Goal: Information Seeking & Learning: Learn about a topic

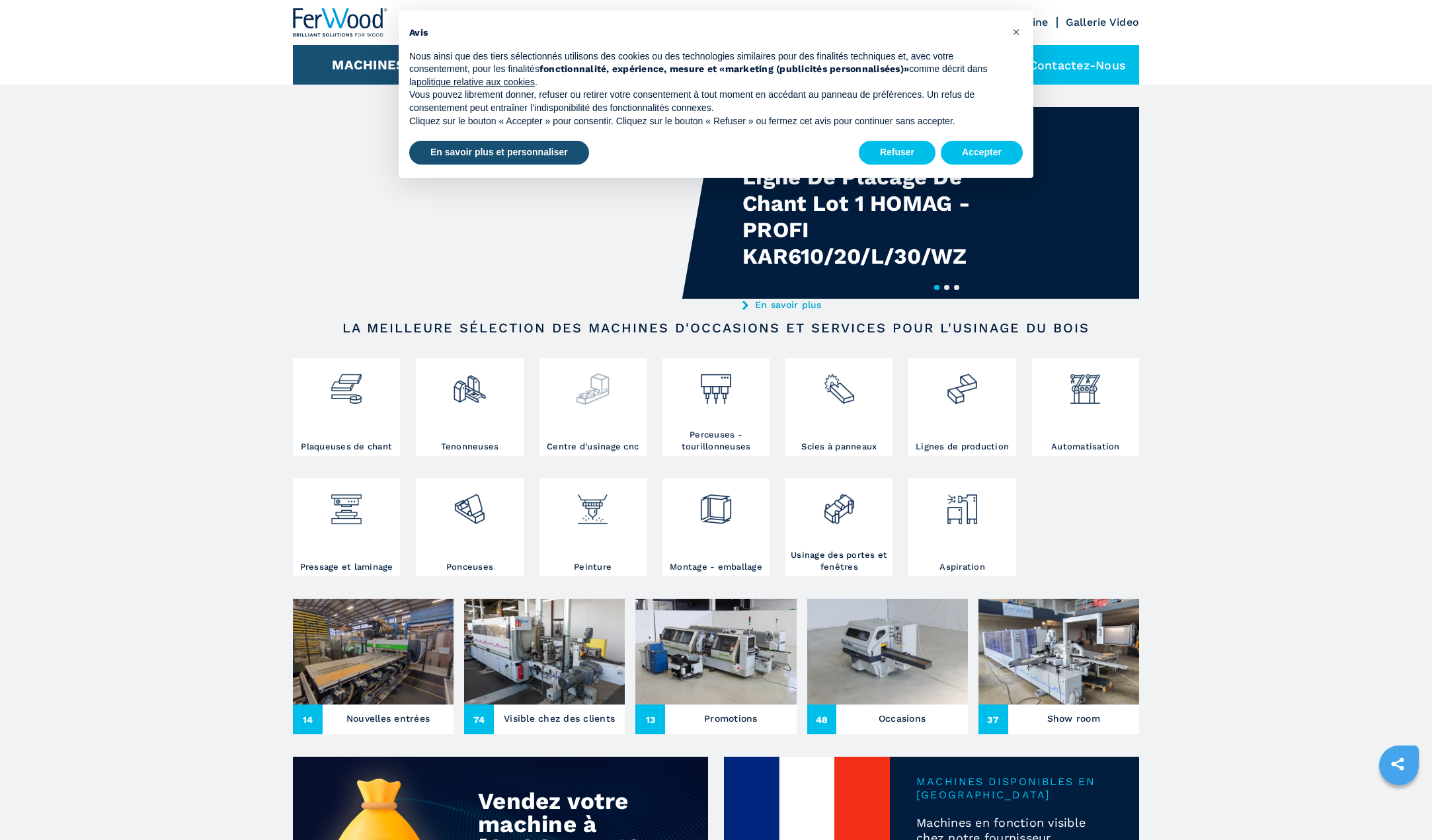
click at [581, 412] on div at bounding box center [593, 401] width 100 height 79
click at [980, 150] on button "Accepter" at bounding box center [981, 152] width 82 height 24
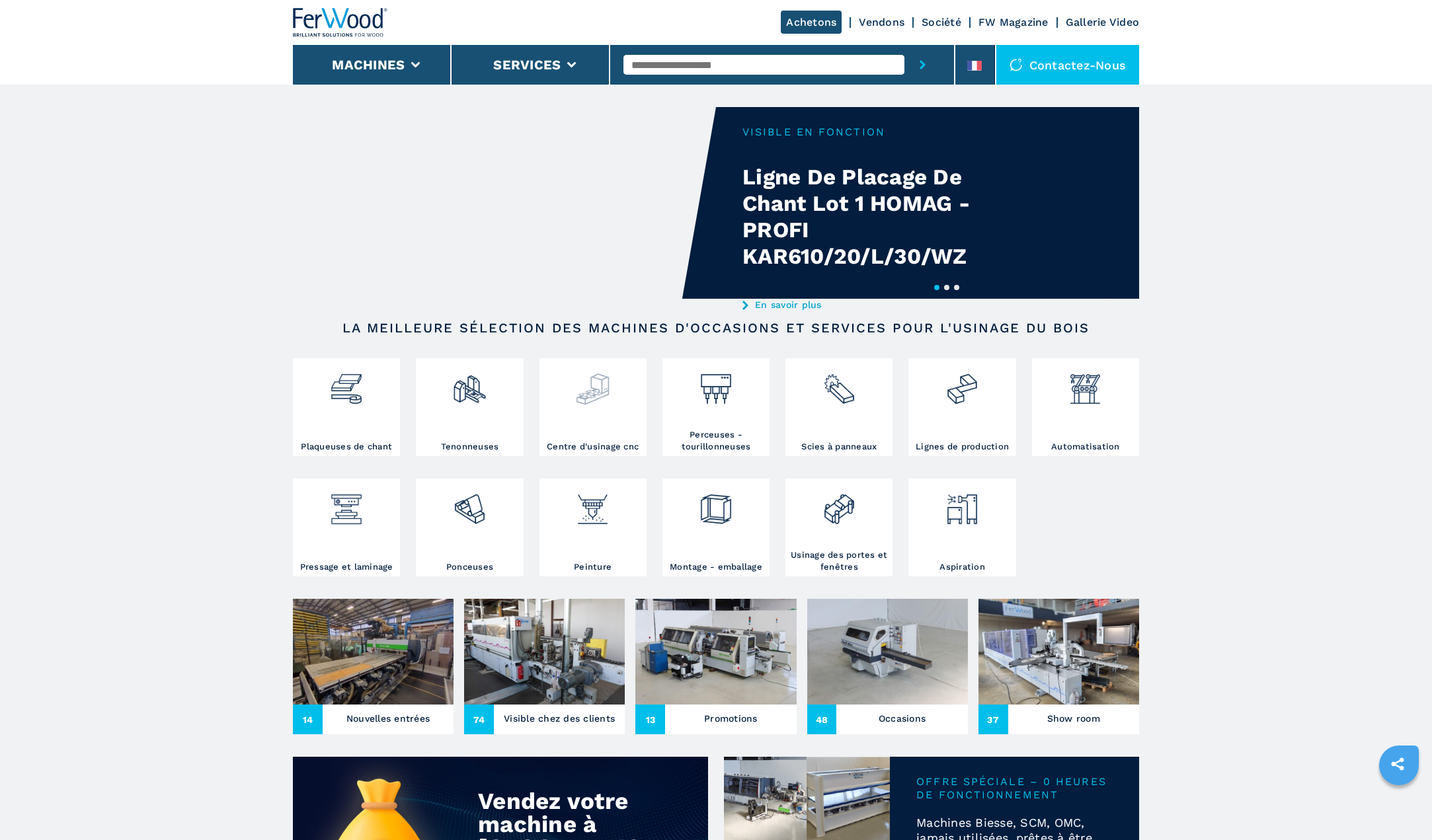
click at [600, 396] on img at bounding box center [592, 384] width 35 height 45
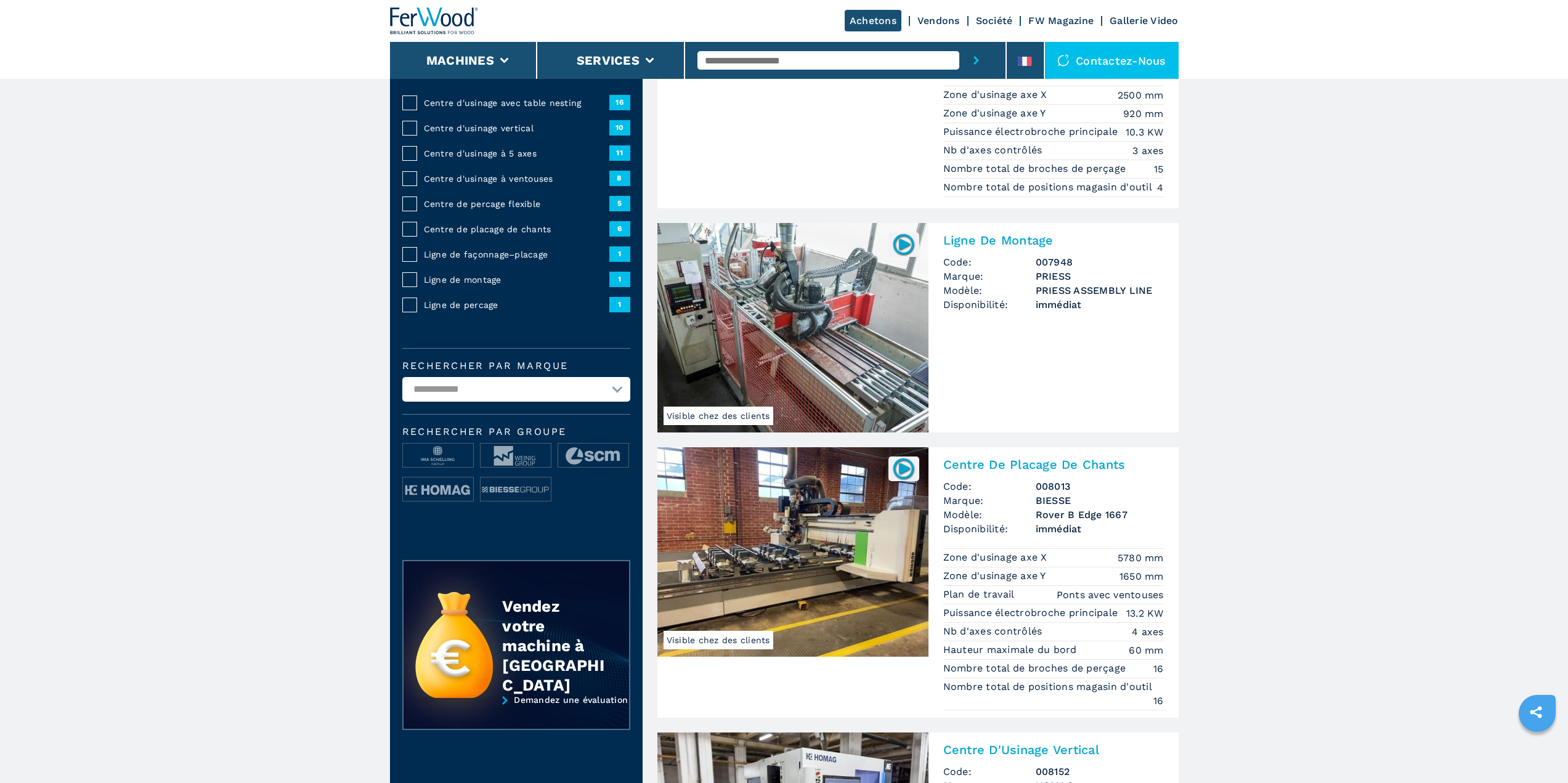
scroll to position [307, 0]
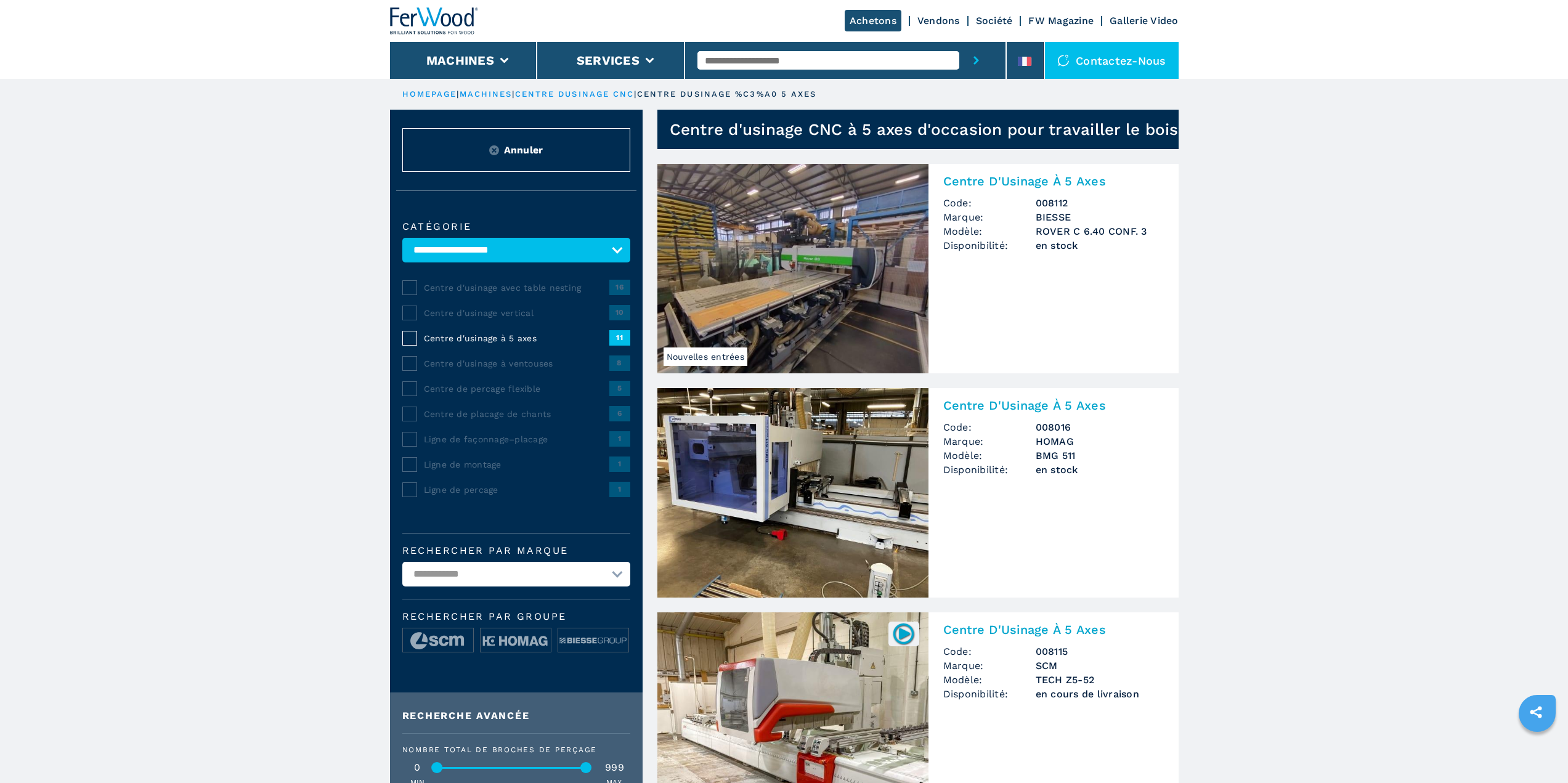
click at [516, 581] on select "**********" at bounding box center [516, 574] width 228 height 24
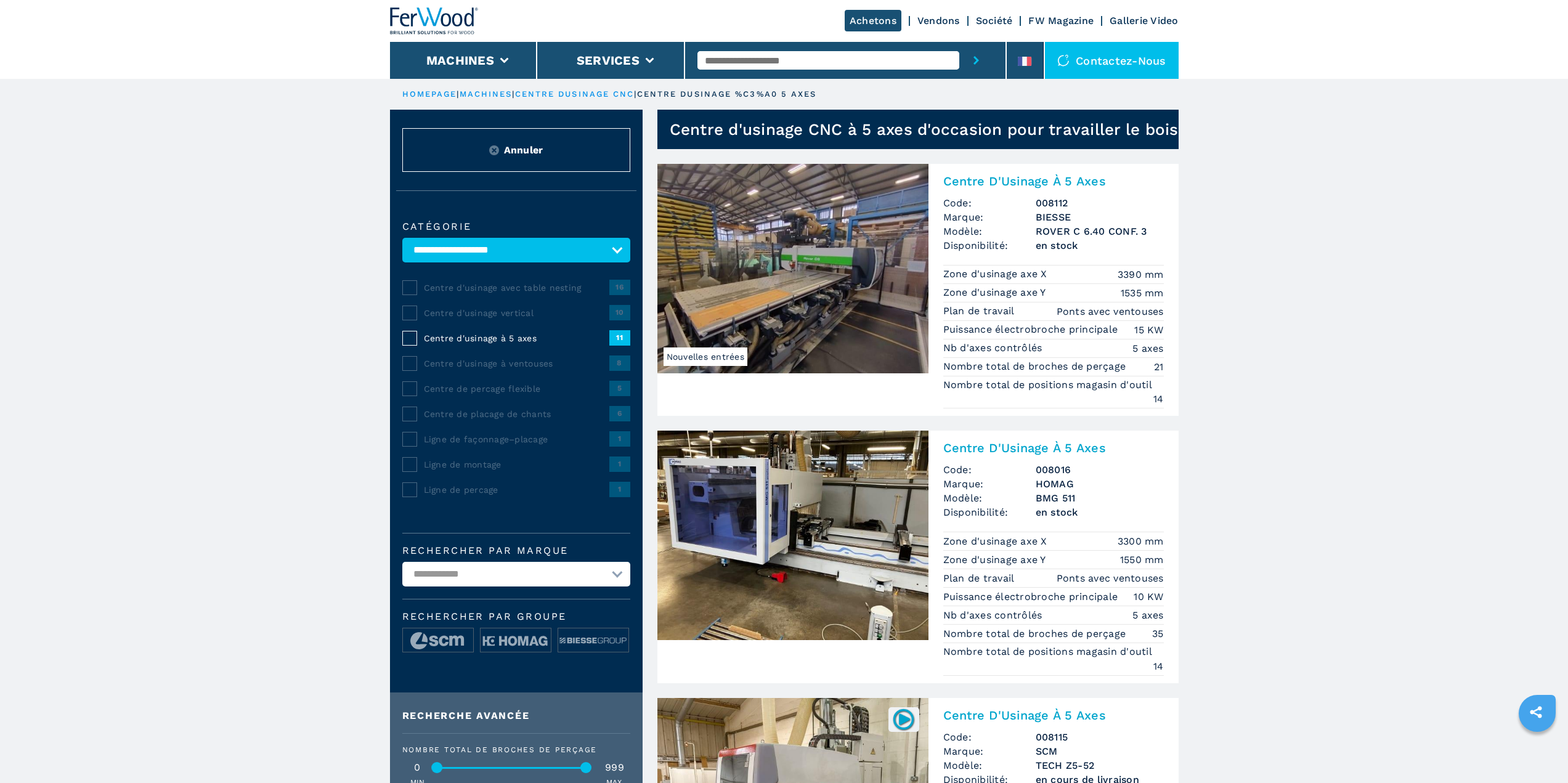
select select "**********"
click at [402, 562] on select "**********" at bounding box center [516, 574] width 228 height 24
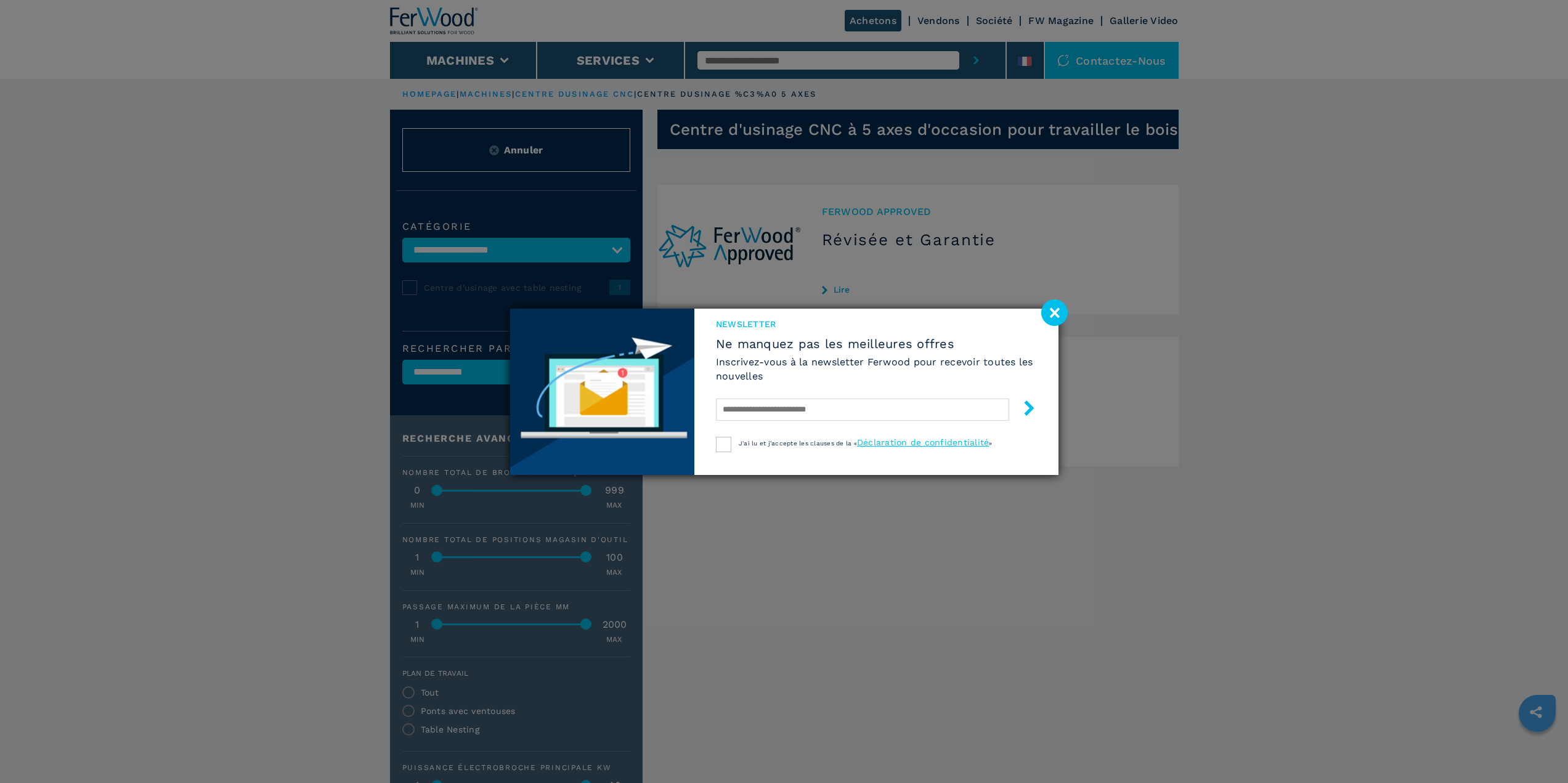
click at [1052, 314] on image at bounding box center [1054, 313] width 26 height 26
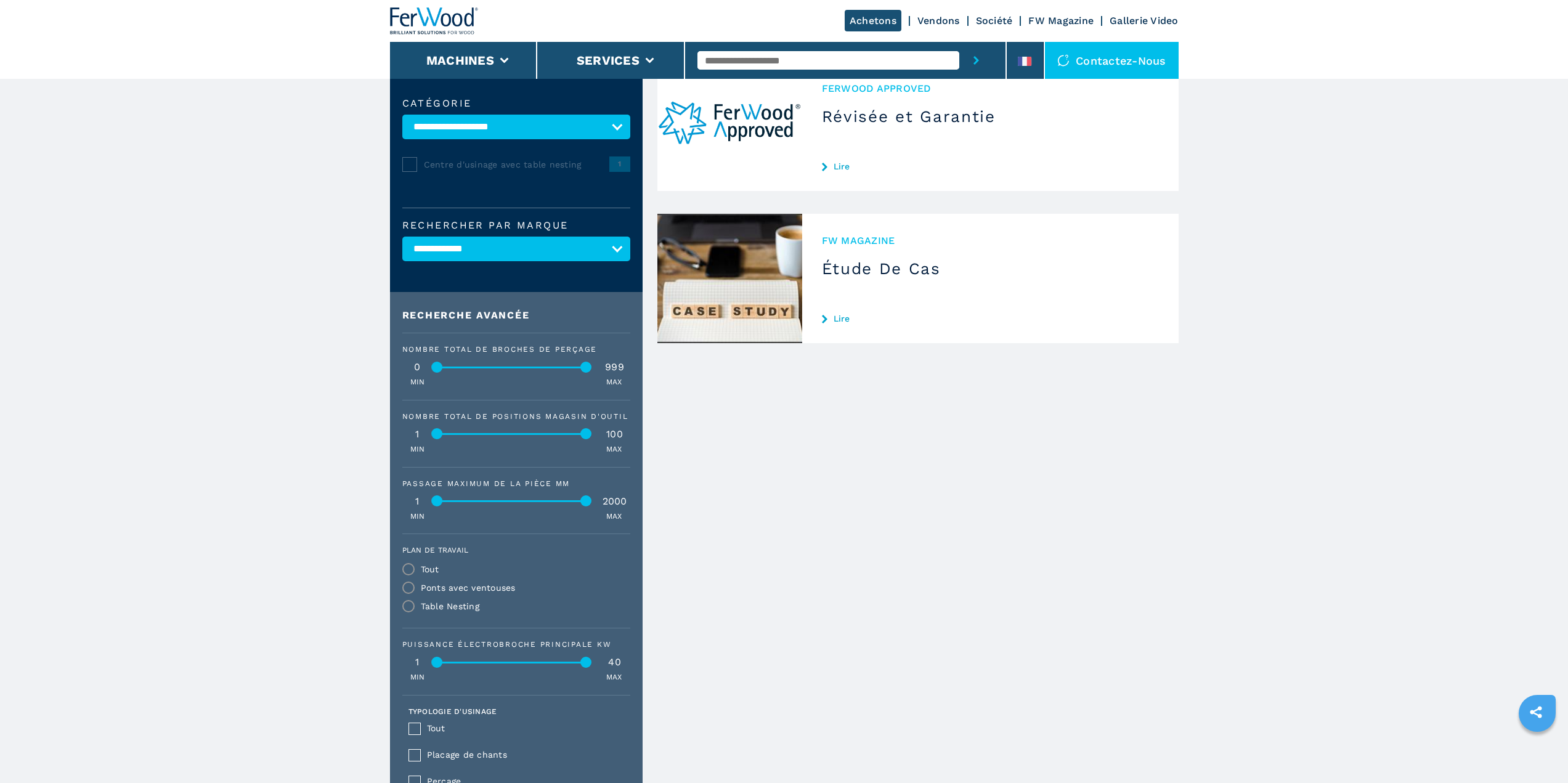
scroll to position [62, 0]
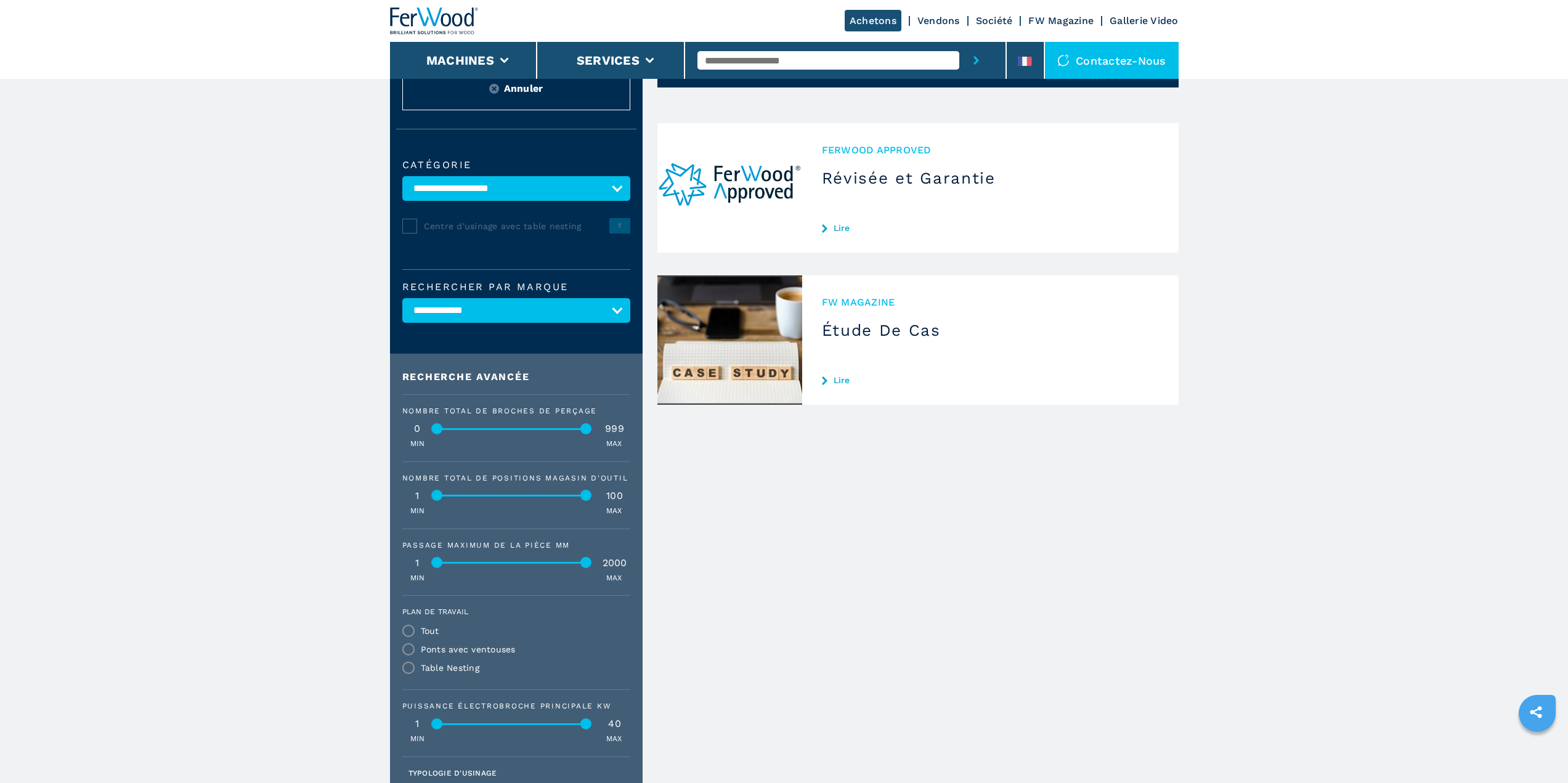
click at [614, 312] on select "**********" at bounding box center [516, 310] width 228 height 24
select select
click at [402, 298] on select "**********" at bounding box center [516, 310] width 228 height 24
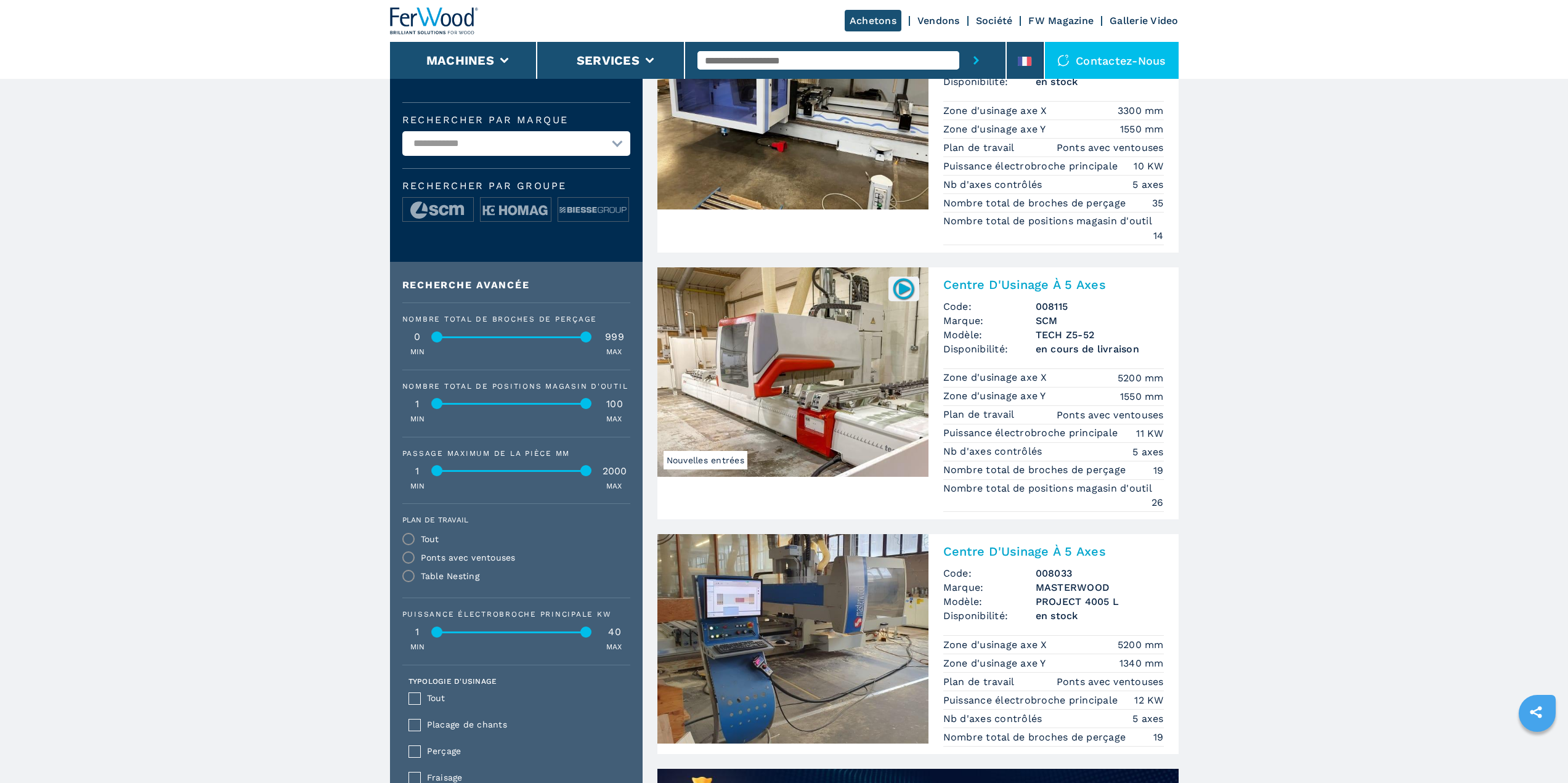
scroll to position [431, 0]
drag, startPoint x: 586, startPoint y: 336, endPoint x: 495, endPoint y: 343, distance: 91.3
click at [495, 343] on div "Nombre total de broches de perçage 0 389 MIN MAX" at bounding box center [516, 336] width 228 height 42
drag, startPoint x: 586, startPoint y: 403, endPoint x: 470, endPoint y: 415, distance: 116.6
click at [470, 415] on div "Nombre total de positions magasin d'outil 1 23 MIN MAX" at bounding box center [516, 403] width 228 height 42
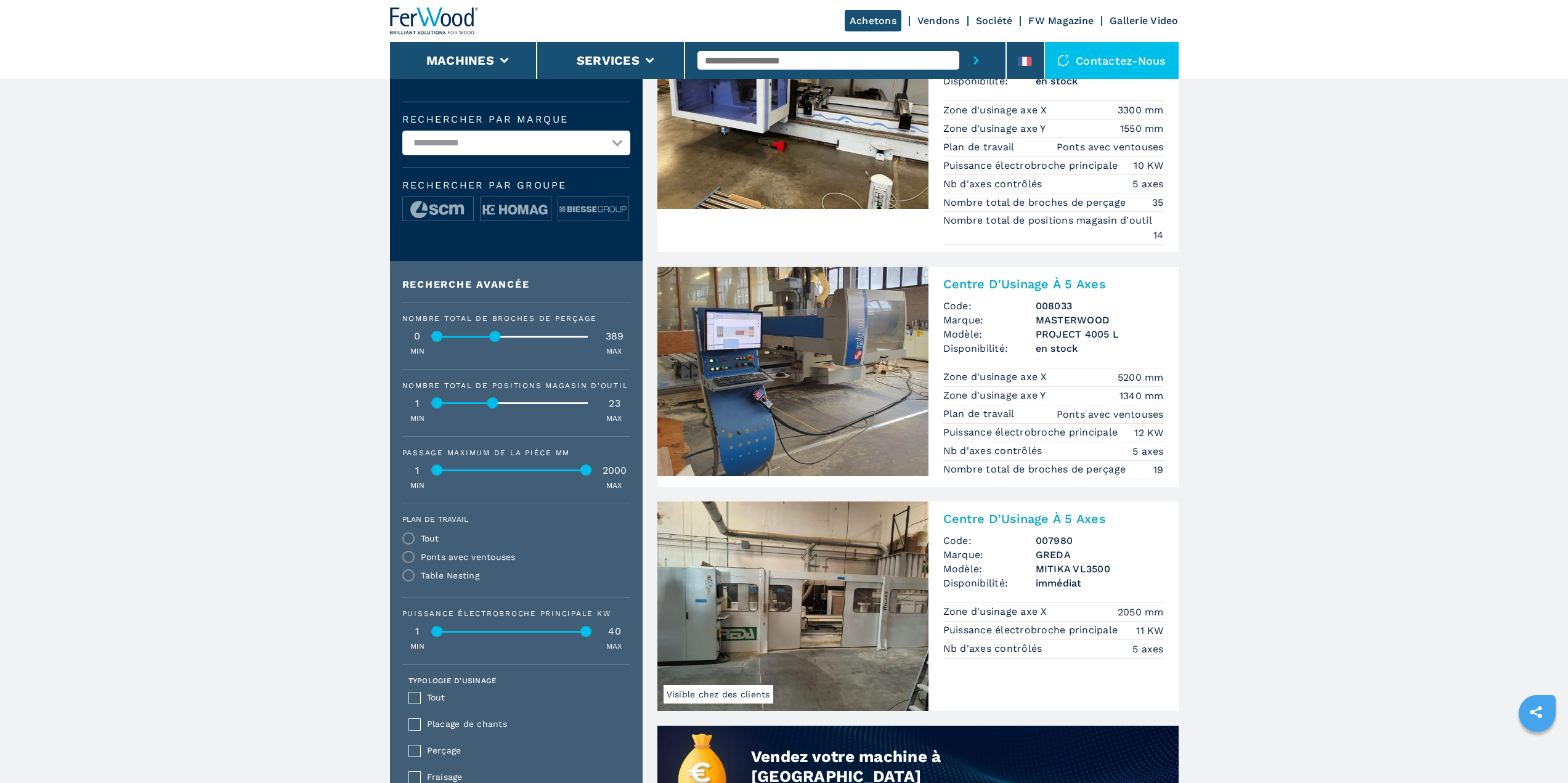
drag, startPoint x: 468, startPoint y: 401, endPoint x: 491, endPoint y: 405, distance: 23.3
click at [491, 405] on div at bounding box center [493, 403] width 11 height 11
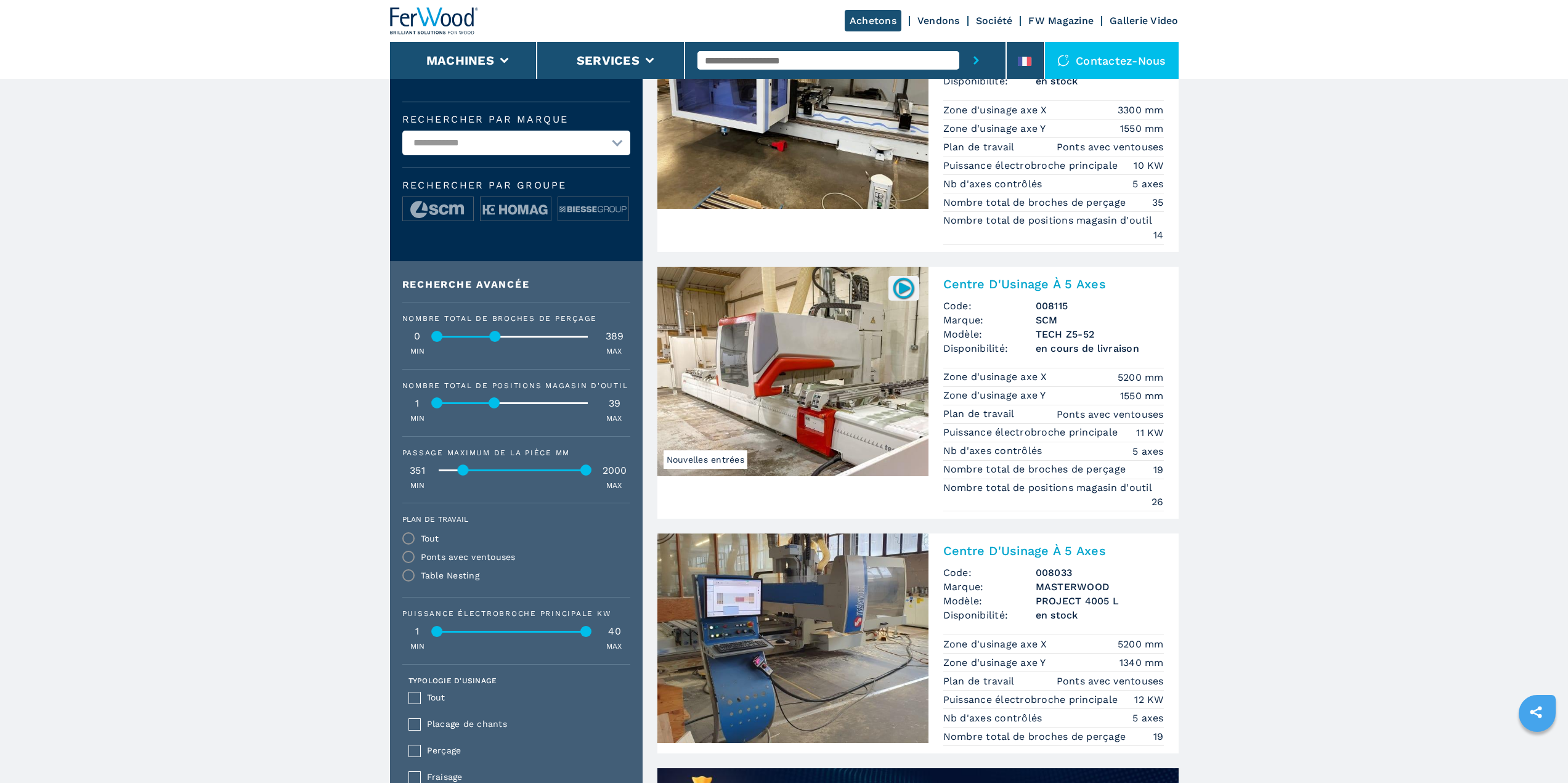
drag, startPoint x: 436, startPoint y: 471, endPoint x: 462, endPoint y: 475, distance: 26.3
click at [462, 475] on div at bounding box center [463, 470] width 11 height 11
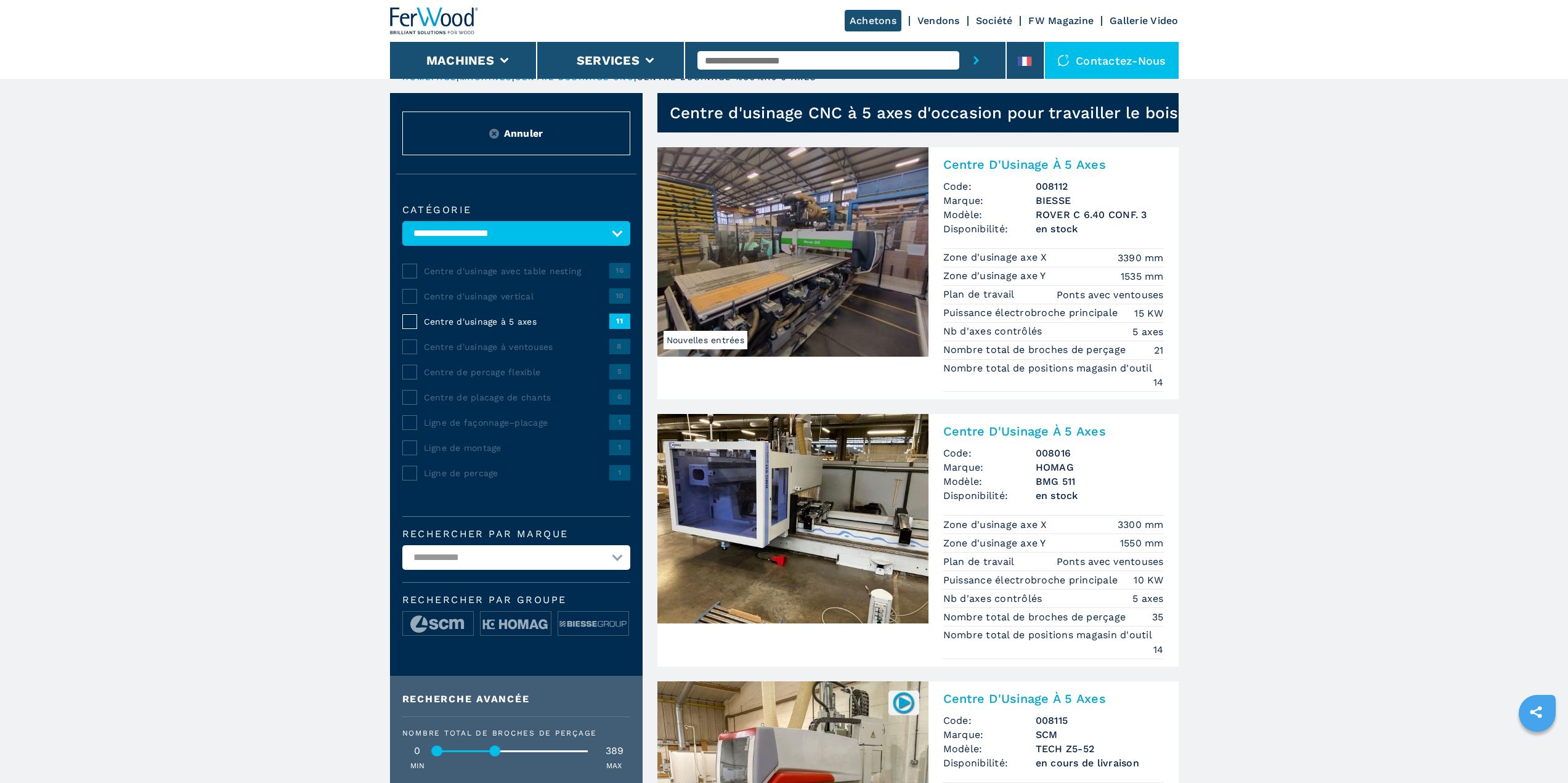
scroll to position [0, 0]
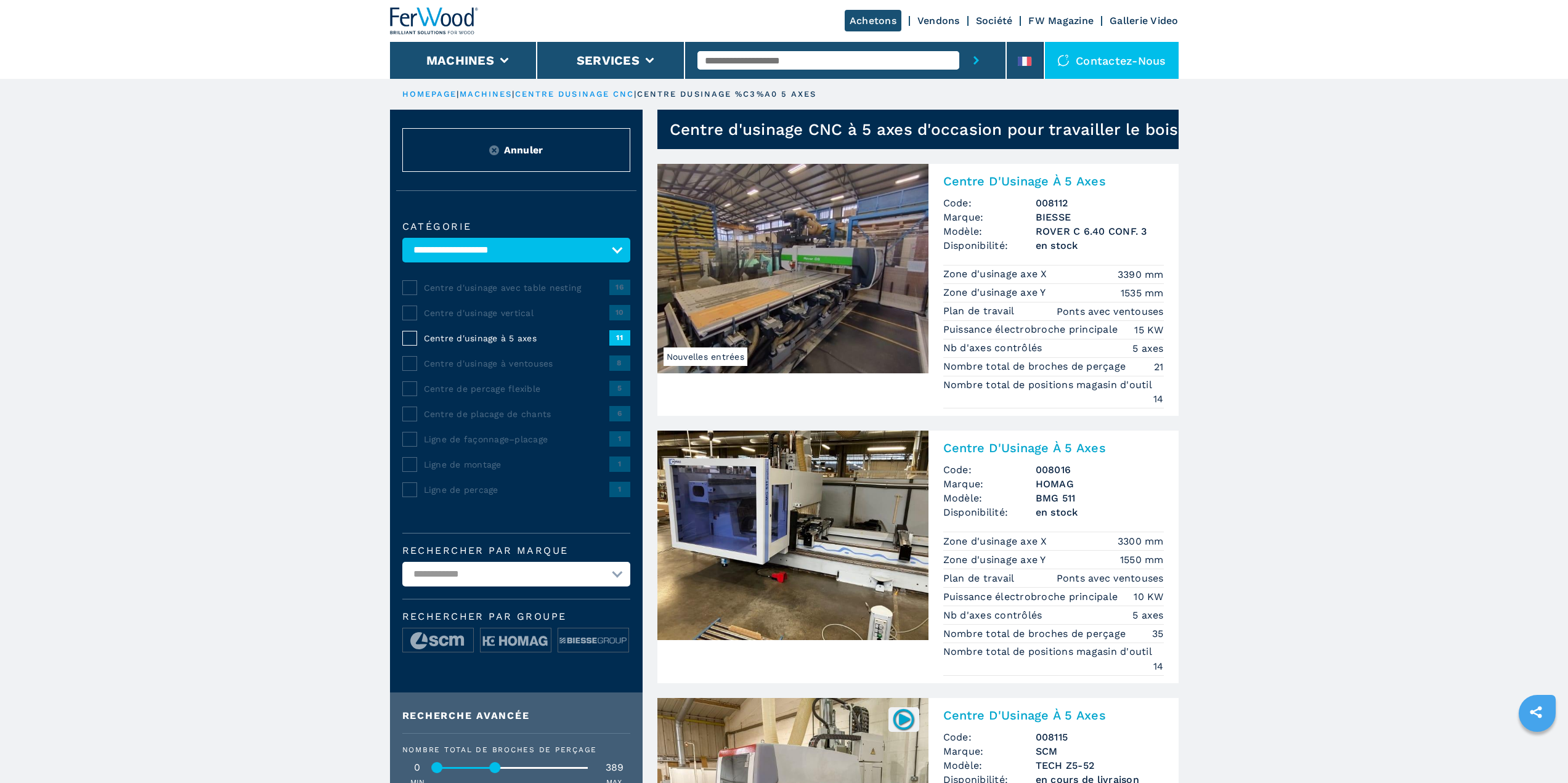
click at [846, 587] on img at bounding box center [793, 535] width 271 height 209
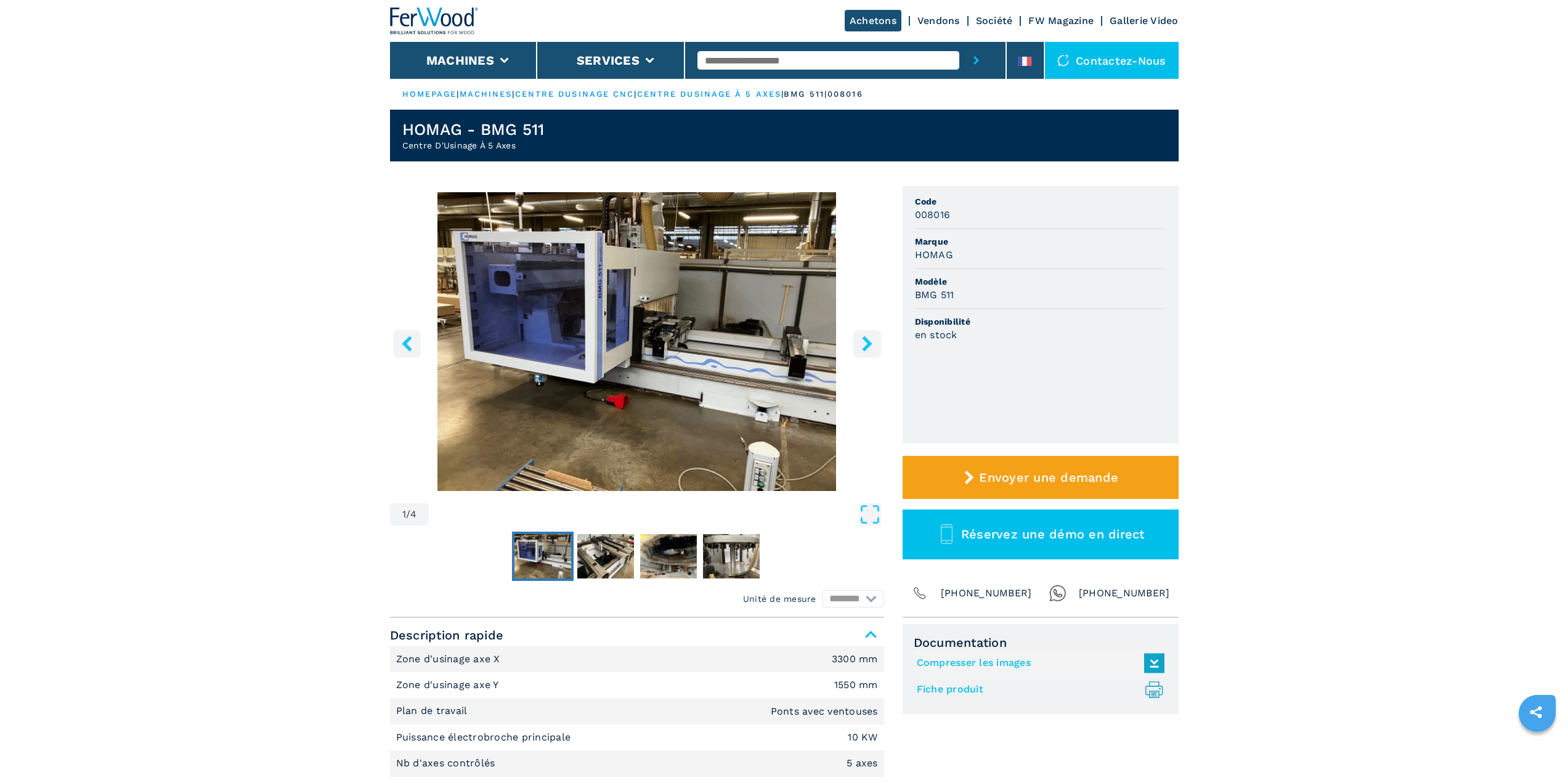
click at [978, 468] on button "Envoyer une demande" at bounding box center [1040, 478] width 276 height 43
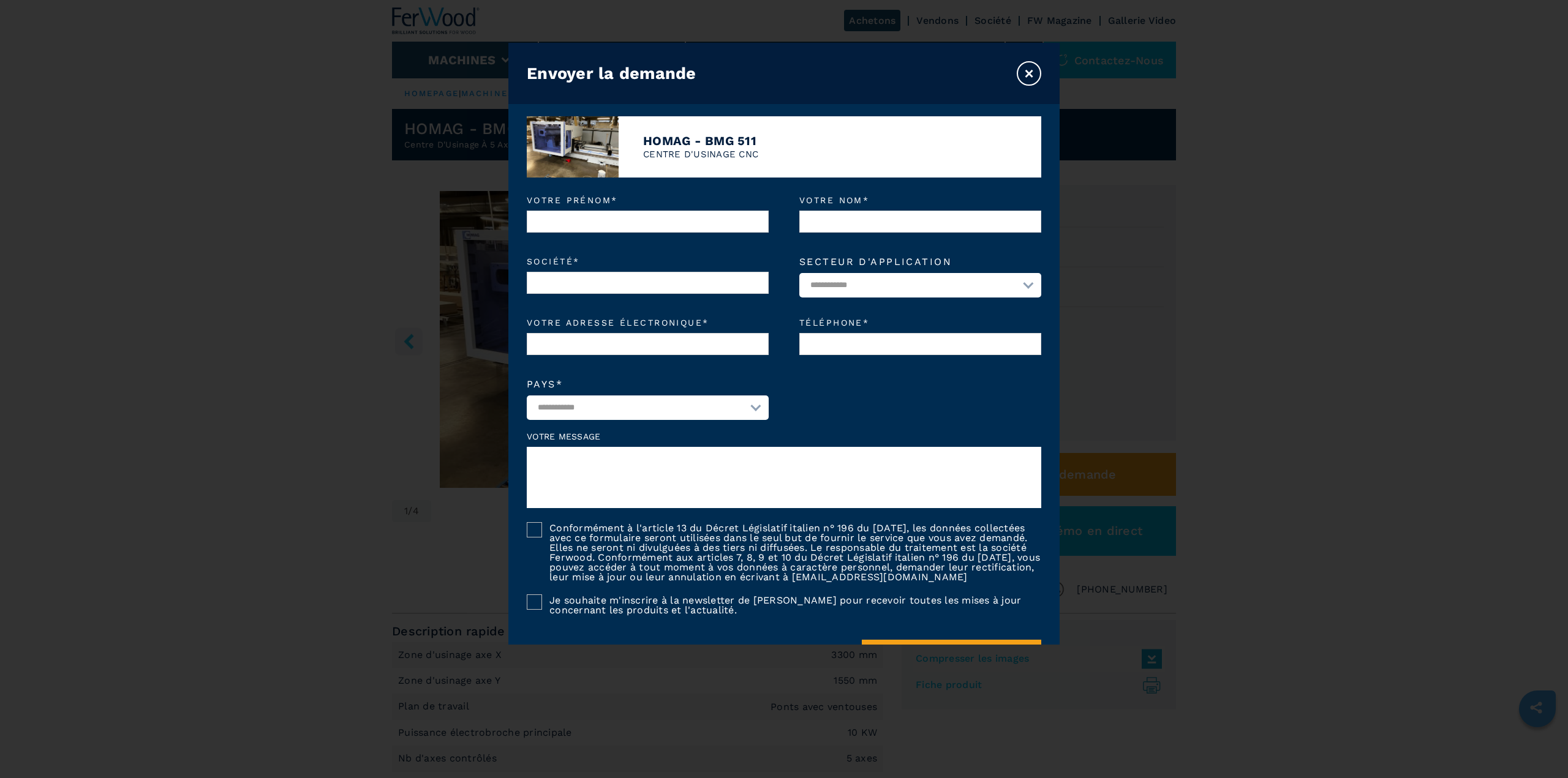
click at [1030, 69] on button "×" at bounding box center [1028, 73] width 24 height 24
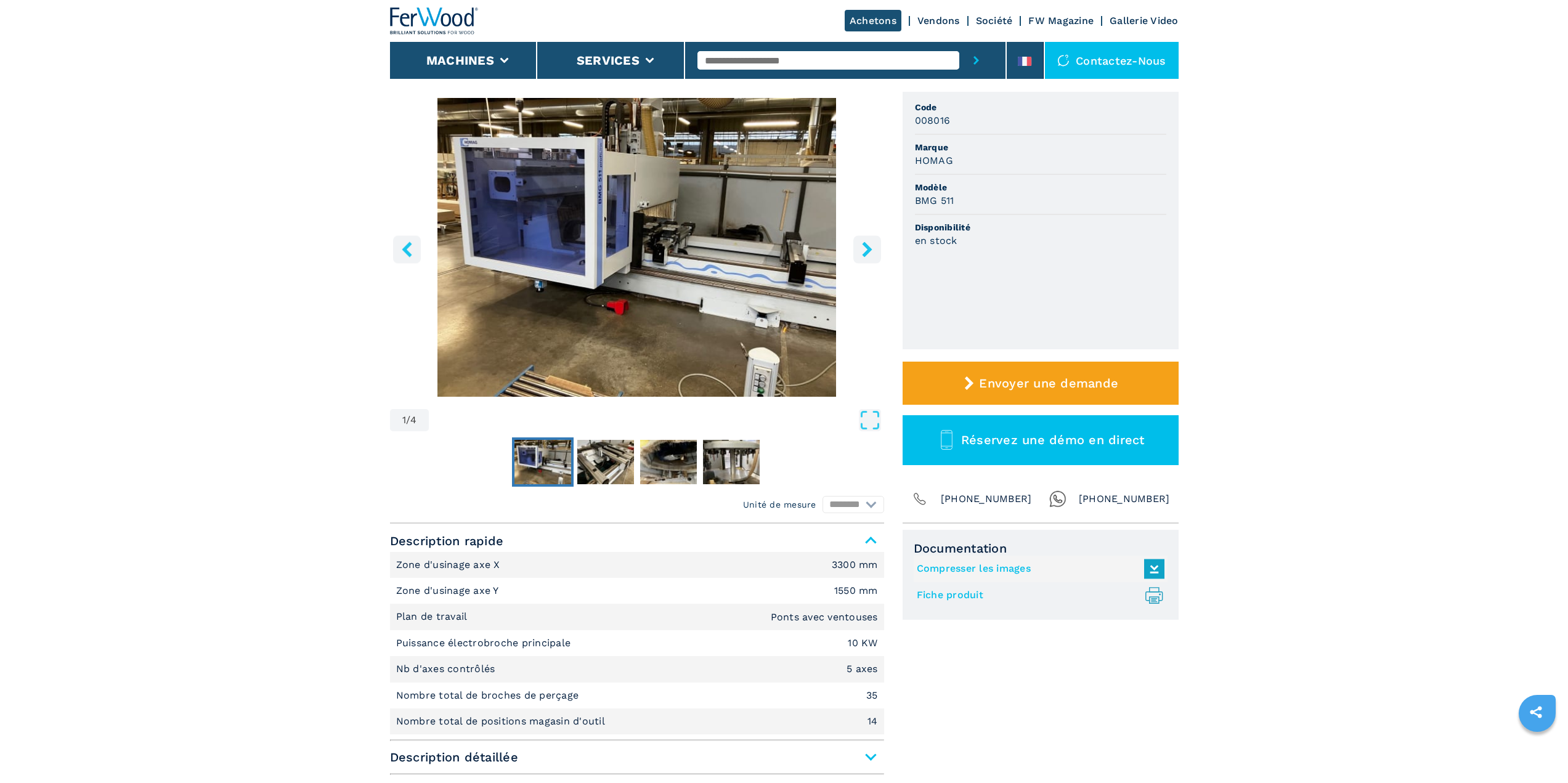
scroll to position [246, 0]
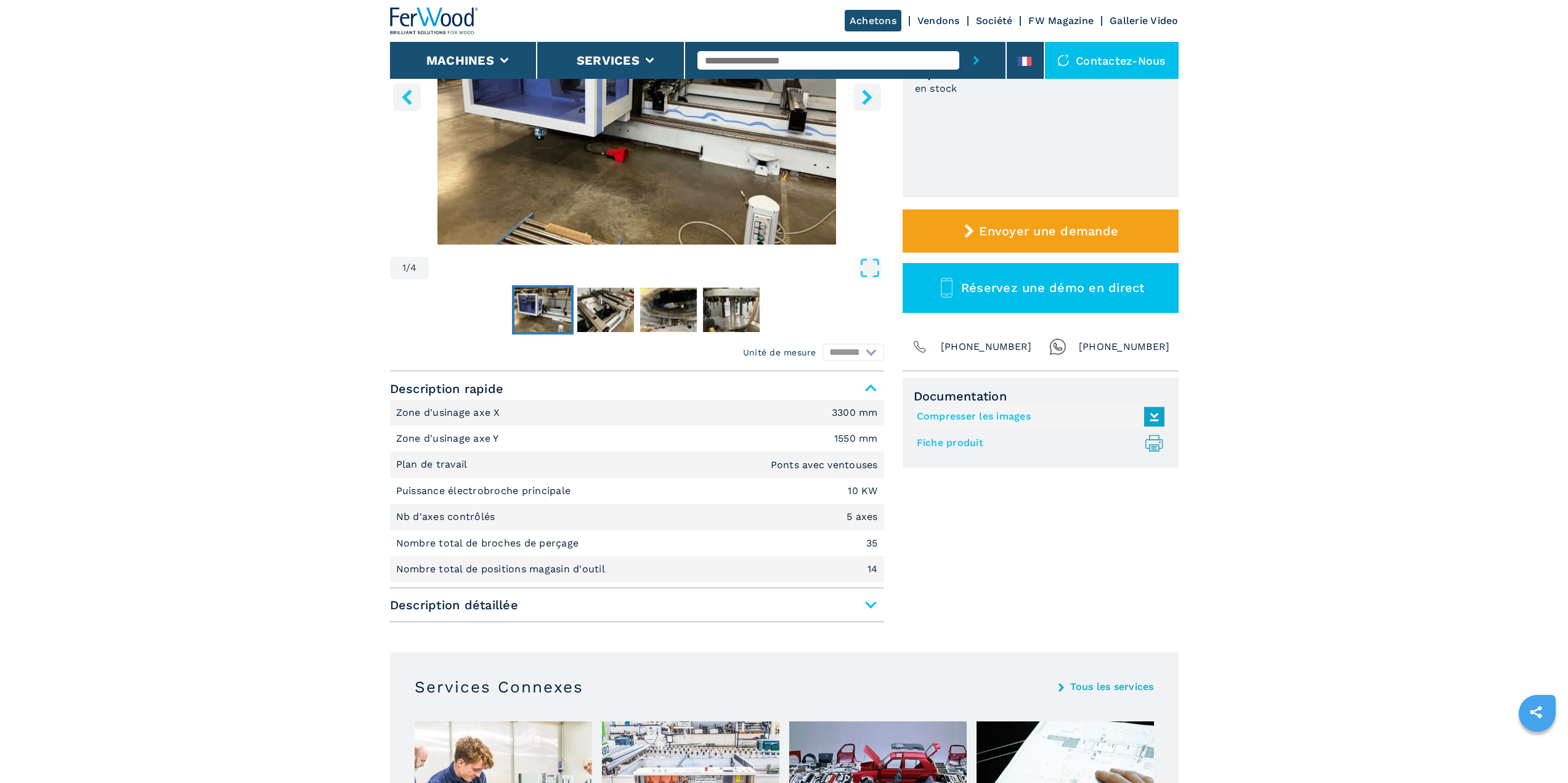
click at [841, 613] on span "Description détaillée" at bounding box center [637, 605] width 494 height 22
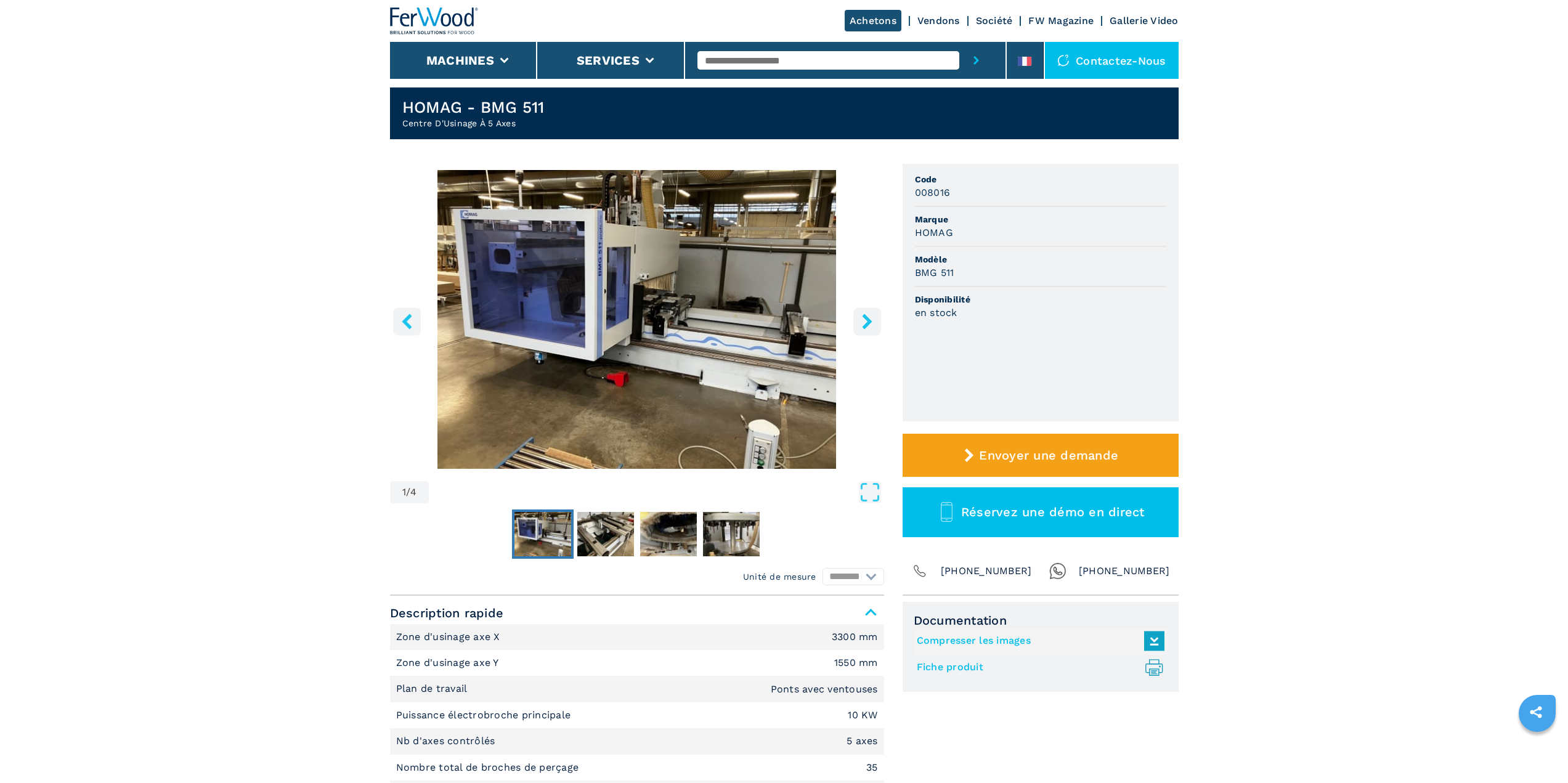
scroll to position [0, 0]
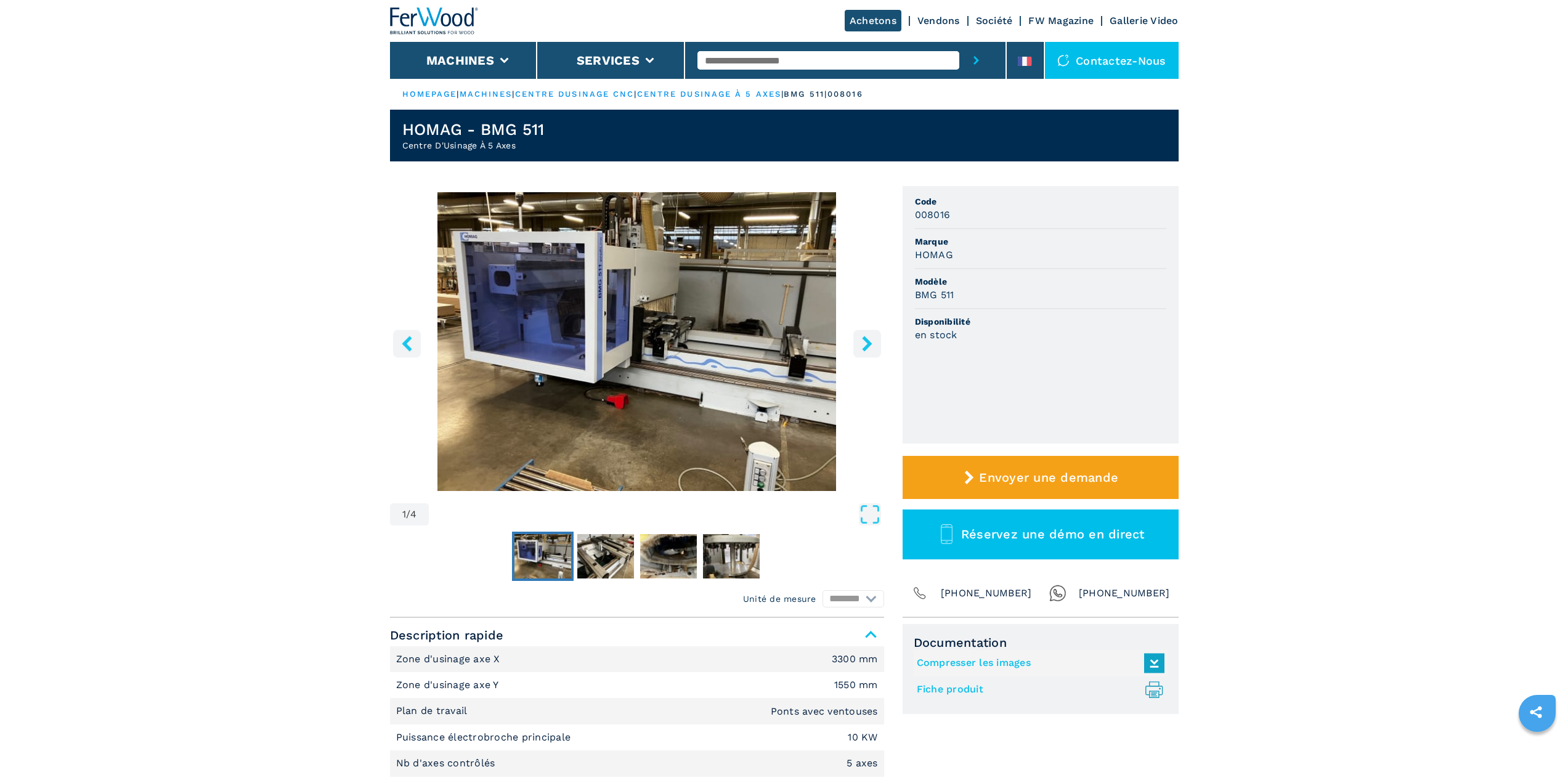
click at [872, 342] on icon "right-button" at bounding box center [867, 343] width 15 height 15
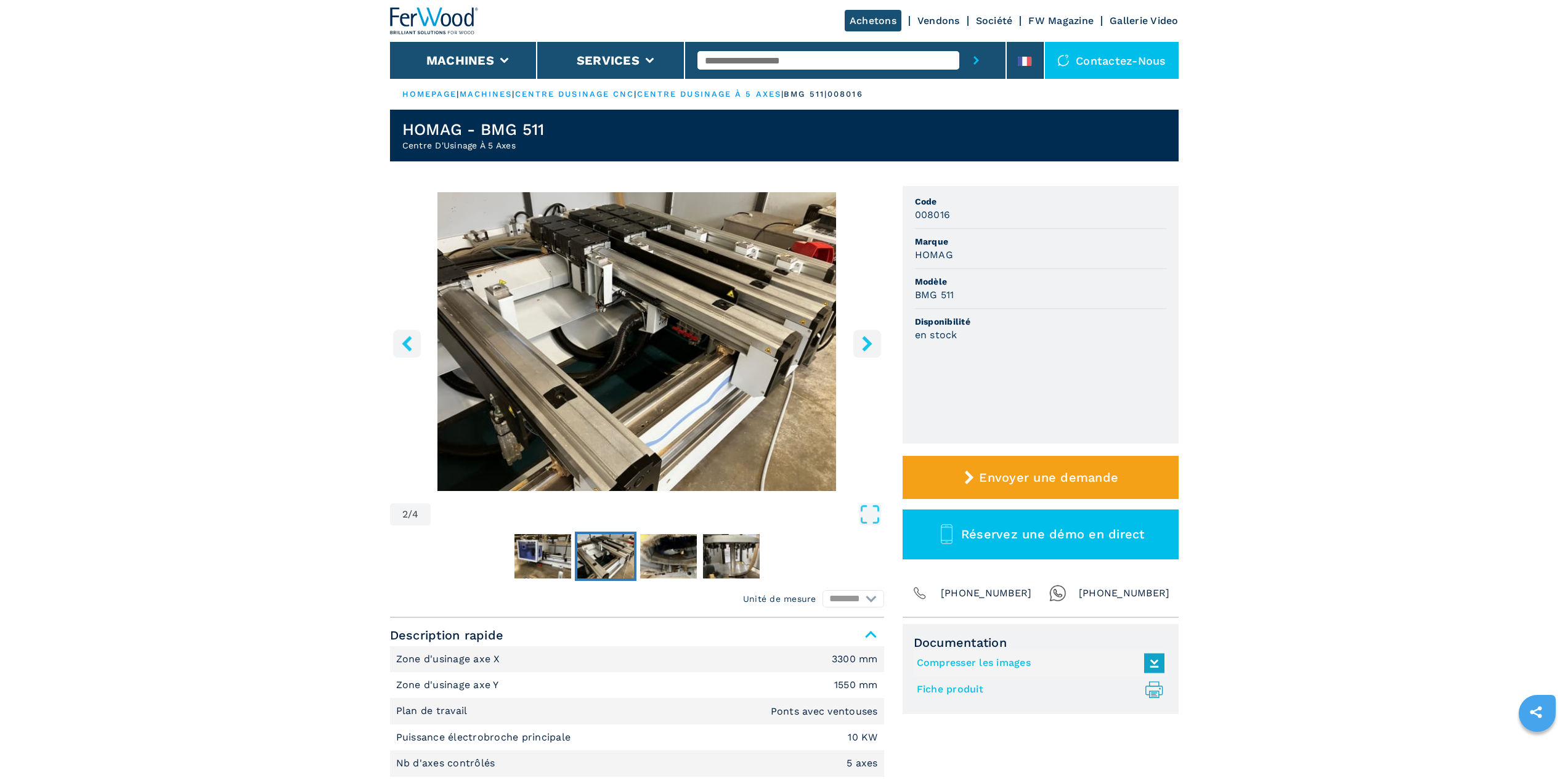
click at [872, 342] on icon "right-button" at bounding box center [867, 343] width 15 height 15
